Goal: Task Accomplishment & Management: Complete application form

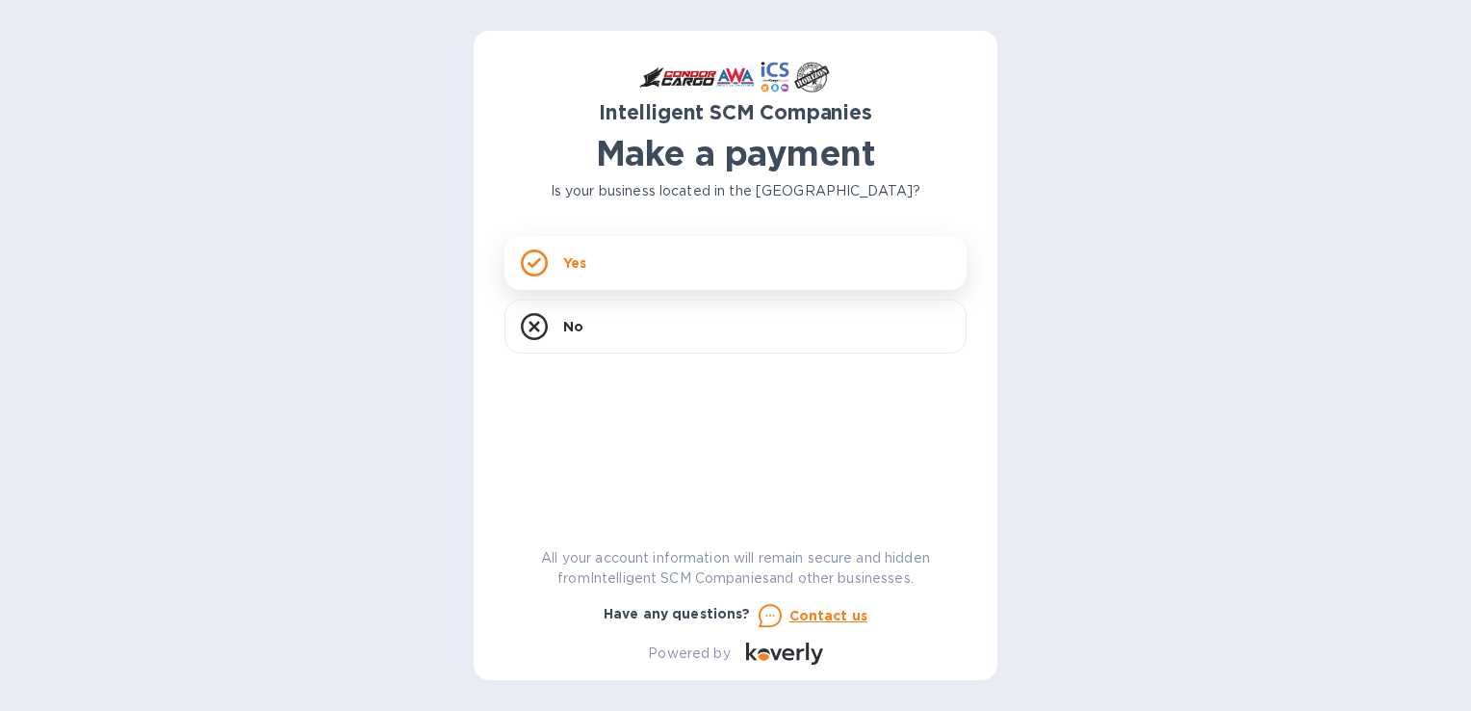
click at [590, 268] on div "Yes" at bounding box center [736, 263] width 462 height 54
click at [675, 204] on div "Is your business located in the [GEOGRAPHIC_DATA]?" at bounding box center [736, 191] width 470 height 28
click at [647, 263] on div "Yes" at bounding box center [736, 263] width 462 height 54
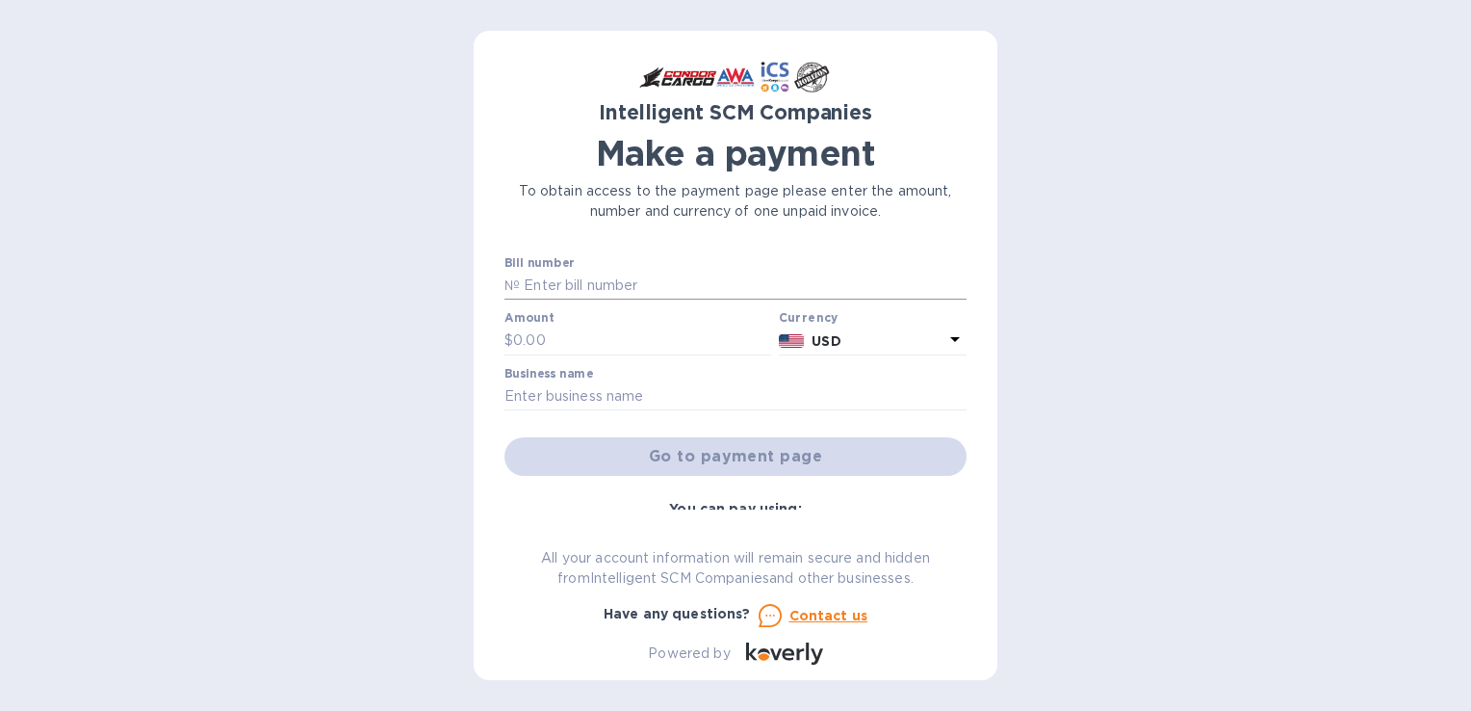
click at [686, 278] on input "text" at bounding box center [743, 286] width 447 height 29
paste input "MAEU255443935"
type input "MAEU255443935"
click at [517, 288] on p "№" at bounding box center [512, 285] width 15 height 20
click at [572, 332] on input "text" at bounding box center [642, 340] width 258 height 29
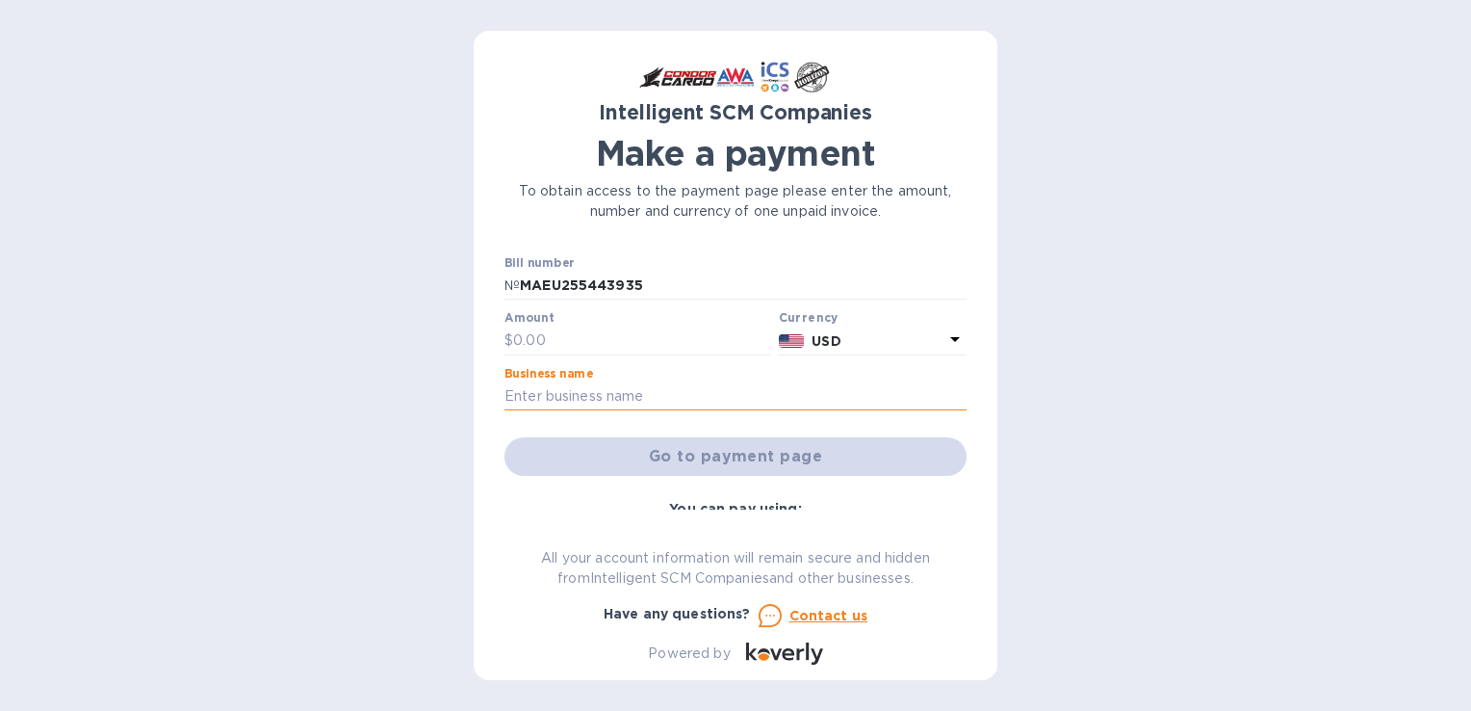
click at [604, 399] on input "text" at bounding box center [736, 396] width 462 height 29
